Goal: Task Accomplishment & Management: Complete application form

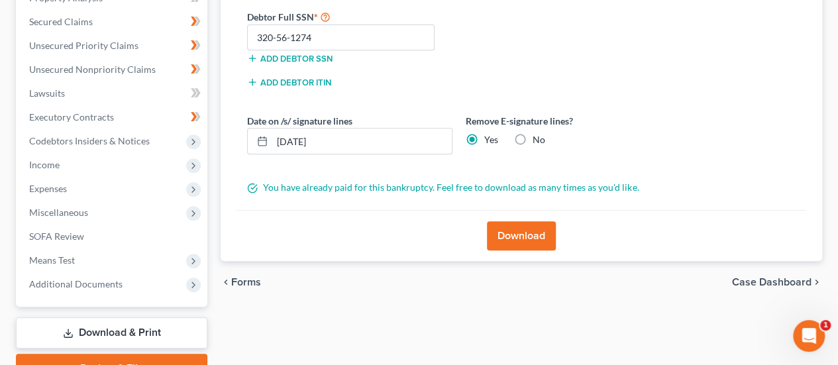
scroll to position [72, 0]
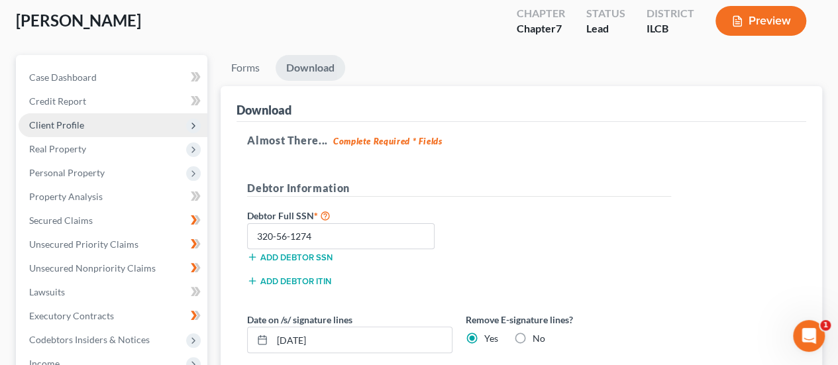
click at [83, 128] on span "Client Profile" at bounding box center [113, 125] width 189 height 24
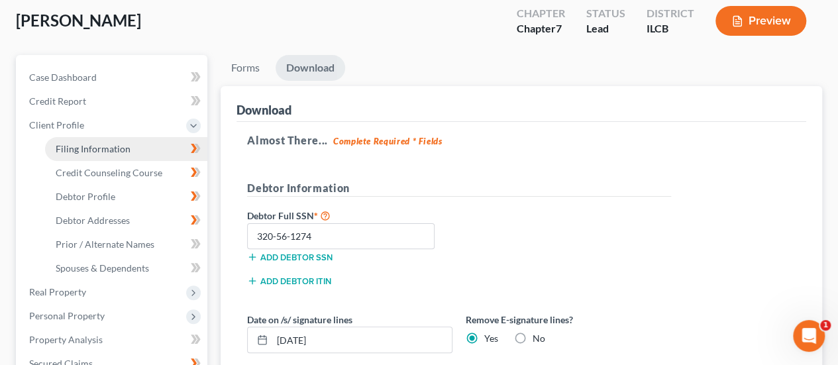
click at [82, 149] on span "Filing Information" at bounding box center [93, 148] width 75 height 11
select select "1"
select select "0"
select select "2"
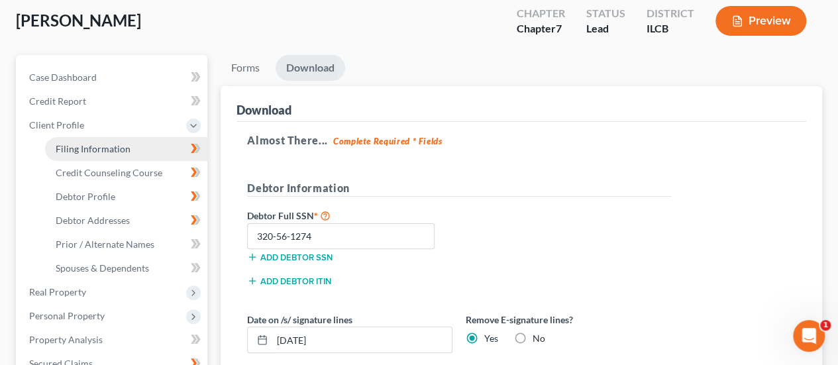
select select "14"
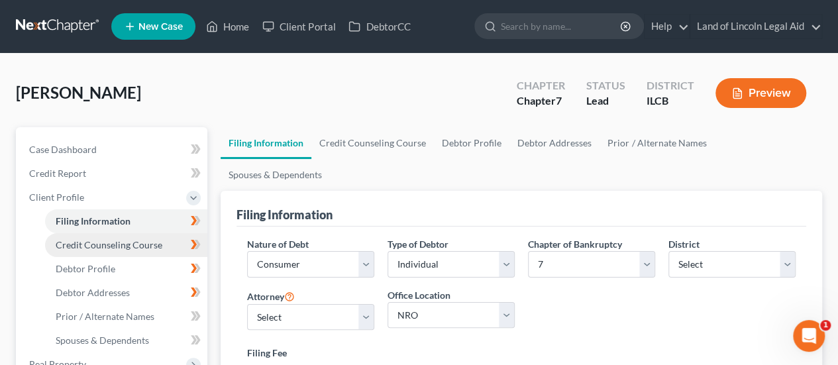
click at [126, 242] on span "Credit Counseling Course" at bounding box center [109, 244] width 107 height 11
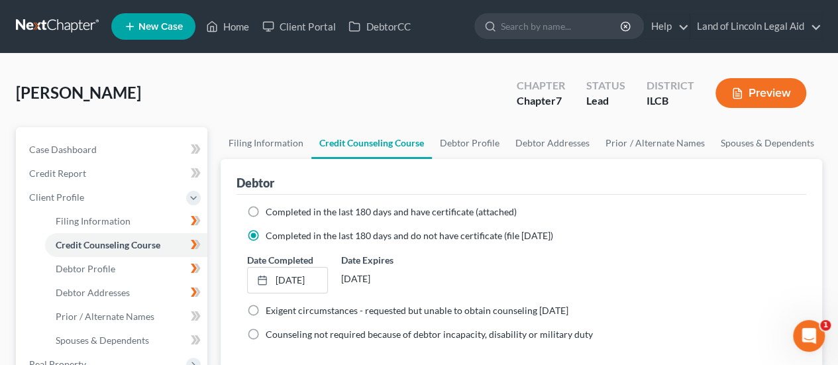
click at [266, 212] on label "Completed in the last 180 days and have certificate (attached)" at bounding box center [391, 211] width 251 height 13
click at [271, 212] on input "Completed in the last 180 days and have certificate (attached)" at bounding box center [275, 209] width 9 height 9
radio input "true"
radio input "false"
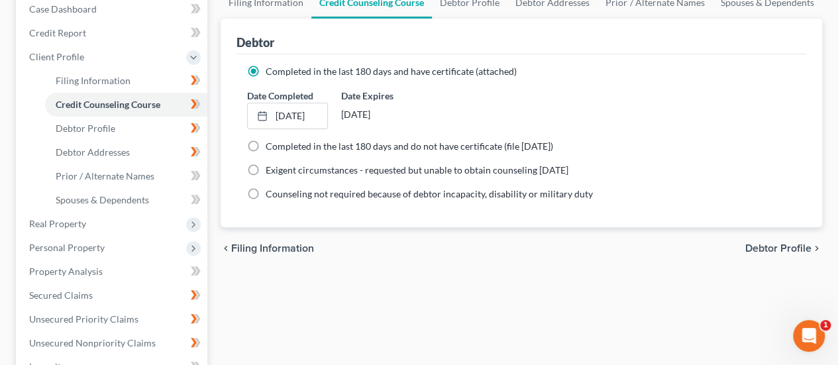
scroll to position [66, 0]
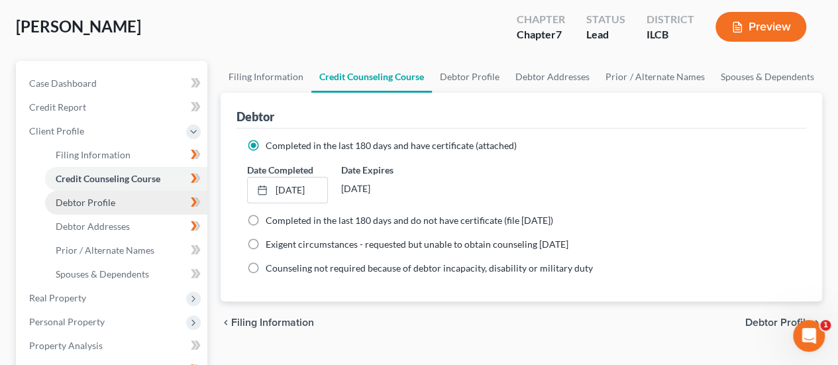
click at [97, 203] on span "Debtor Profile" at bounding box center [86, 202] width 60 height 11
select select "0"
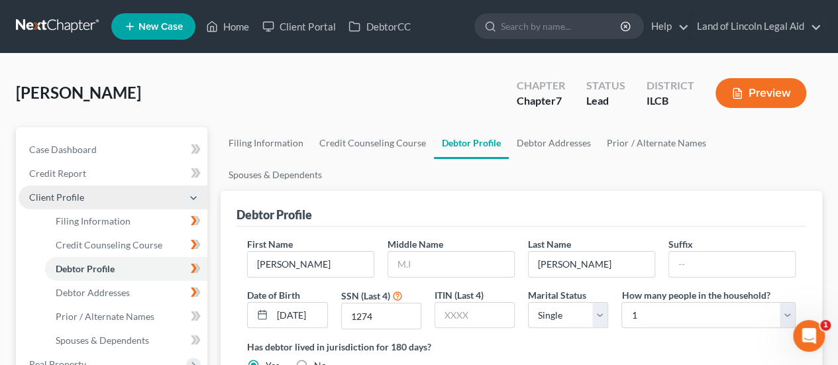
click at [90, 192] on span "Client Profile" at bounding box center [113, 197] width 189 height 24
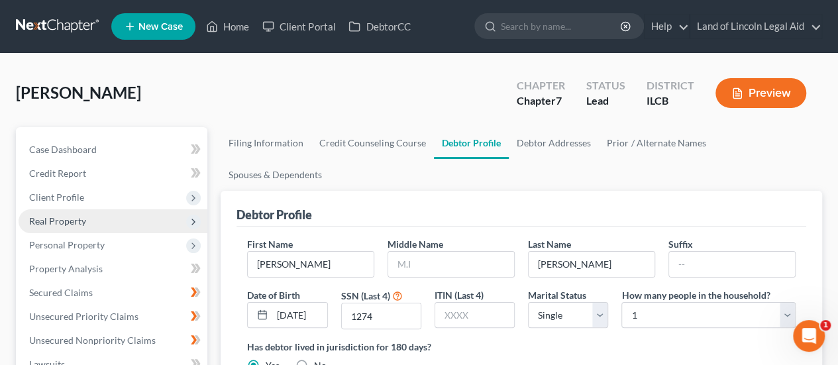
click at [63, 217] on span "Real Property" at bounding box center [57, 220] width 57 height 11
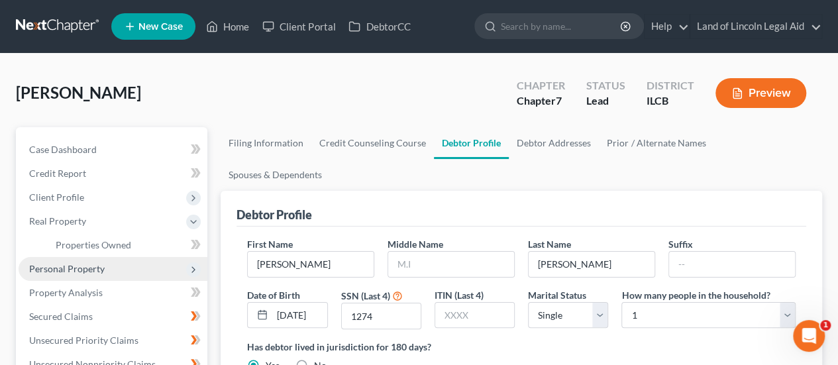
click at [54, 271] on span "Personal Property" at bounding box center [66, 268] width 75 height 11
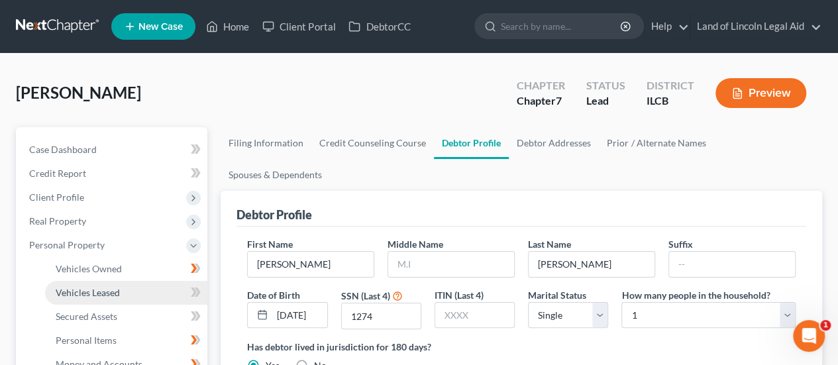
click at [60, 289] on span "Vehicles Leased" at bounding box center [88, 292] width 64 height 11
